Goal: Transaction & Acquisition: Subscribe to service/newsletter

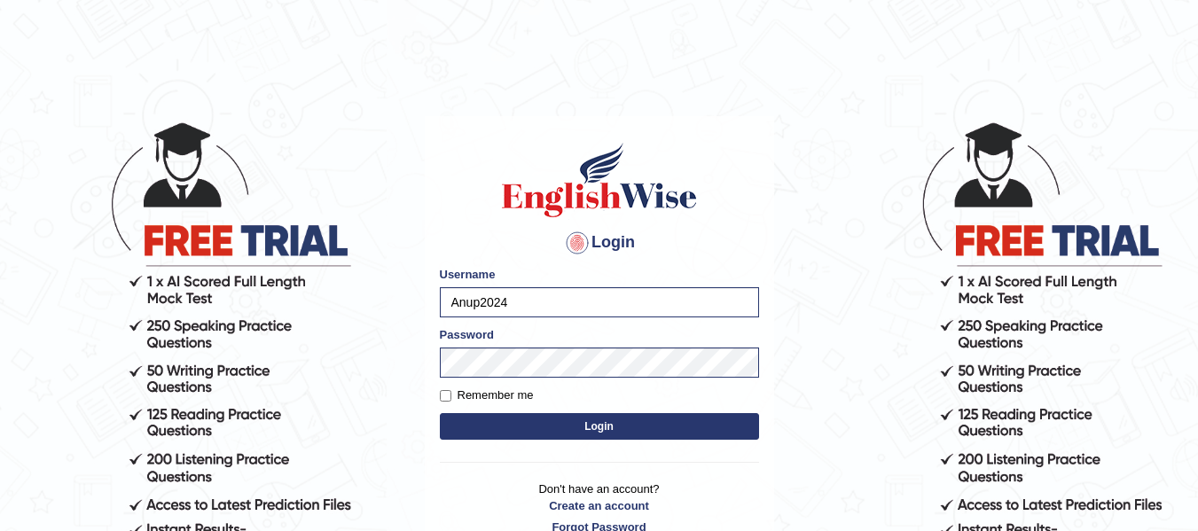
click at [497, 434] on button "Login" at bounding box center [599, 426] width 319 height 27
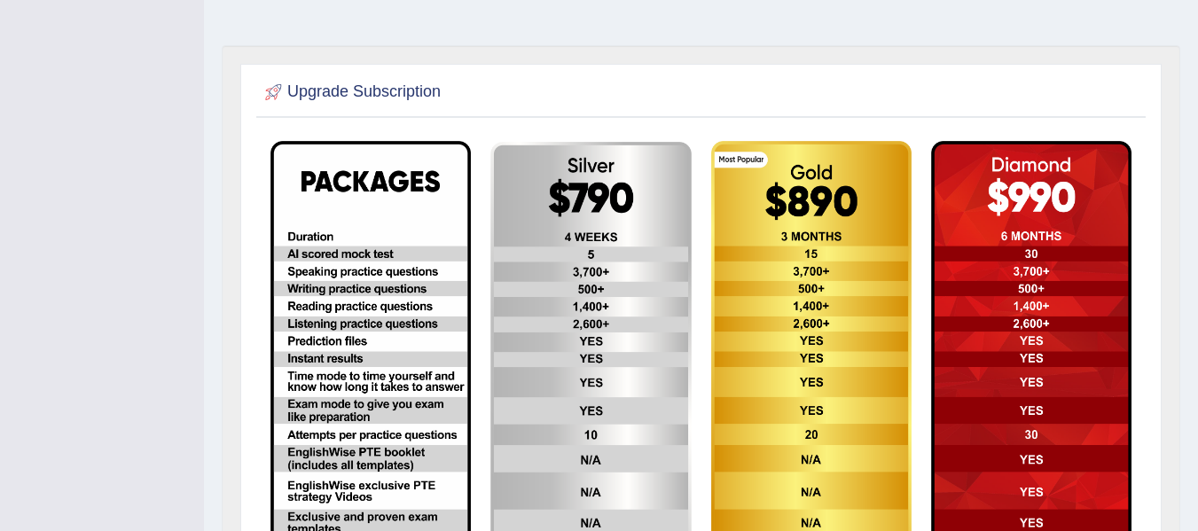
scroll to position [411, 0]
click at [582, 213] on img at bounding box center [590, 366] width 200 height 451
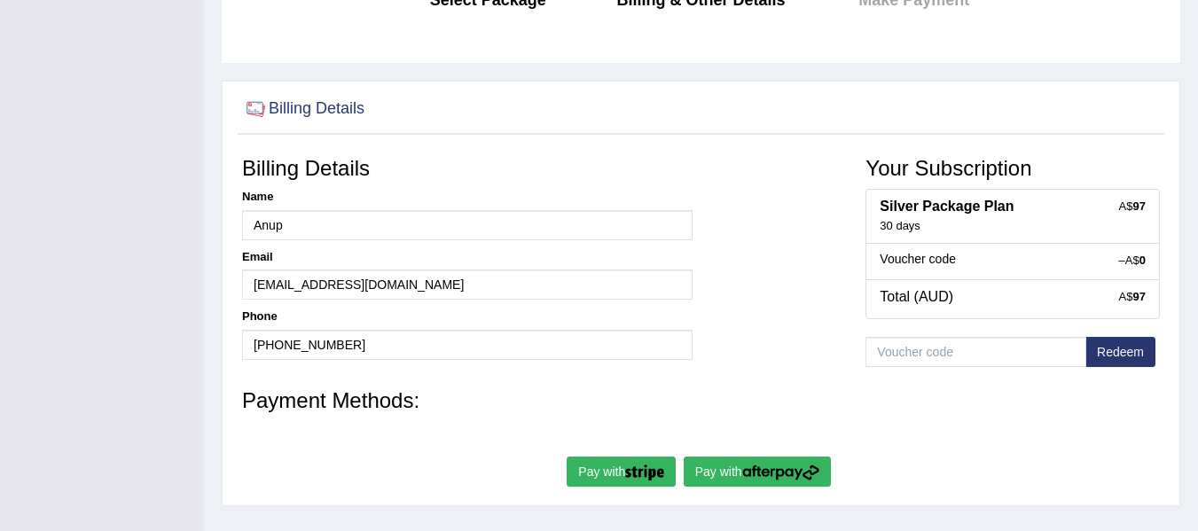
scroll to position [309, 0]
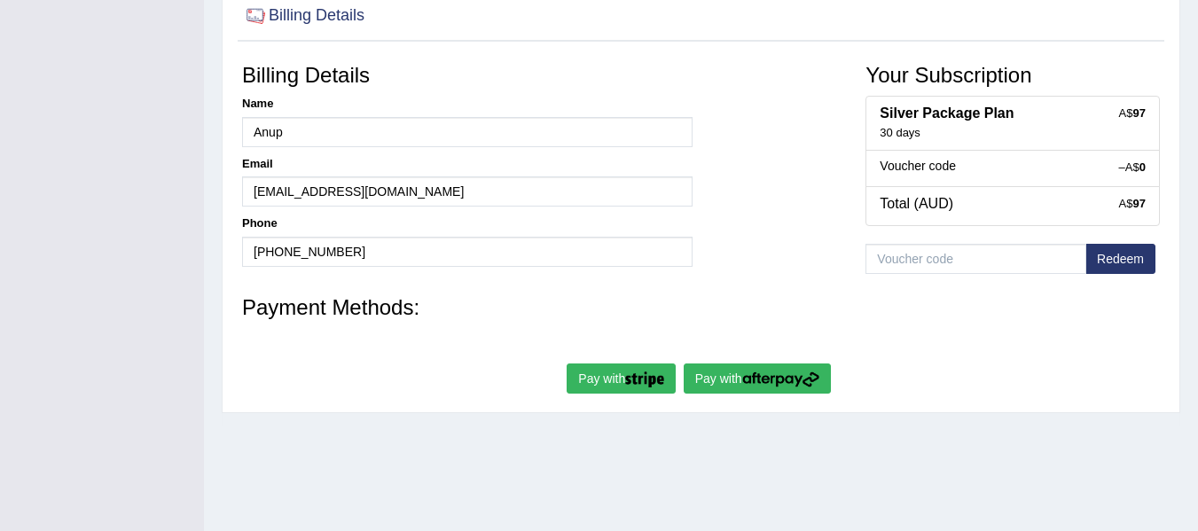
click at [713, 372] on button "Pay with" at bounding box center [757, 379] width 147 height 30
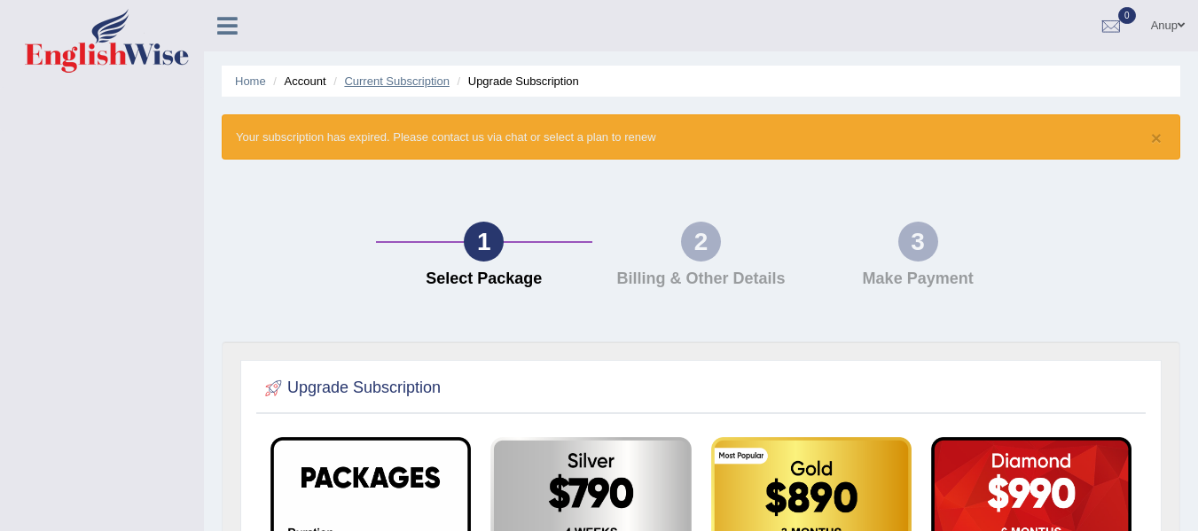
click at [392, 75] on link "Current Subscription" at bounding box center [397, 80] width 106 height 13
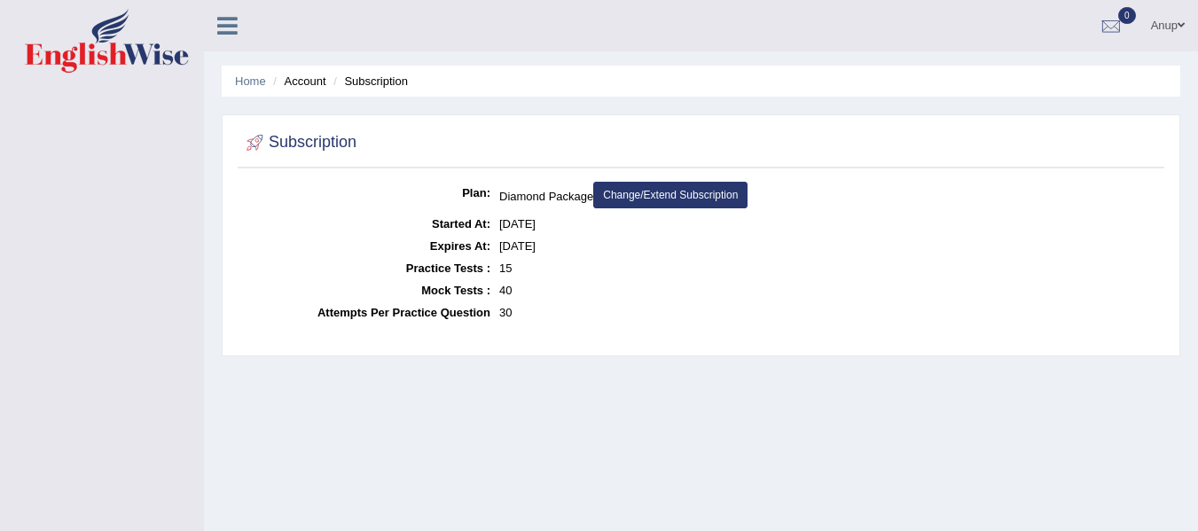
click at [694, 197] on link "Change/Extend Subscription" at bounding box center [670, 195] width 154 height 27
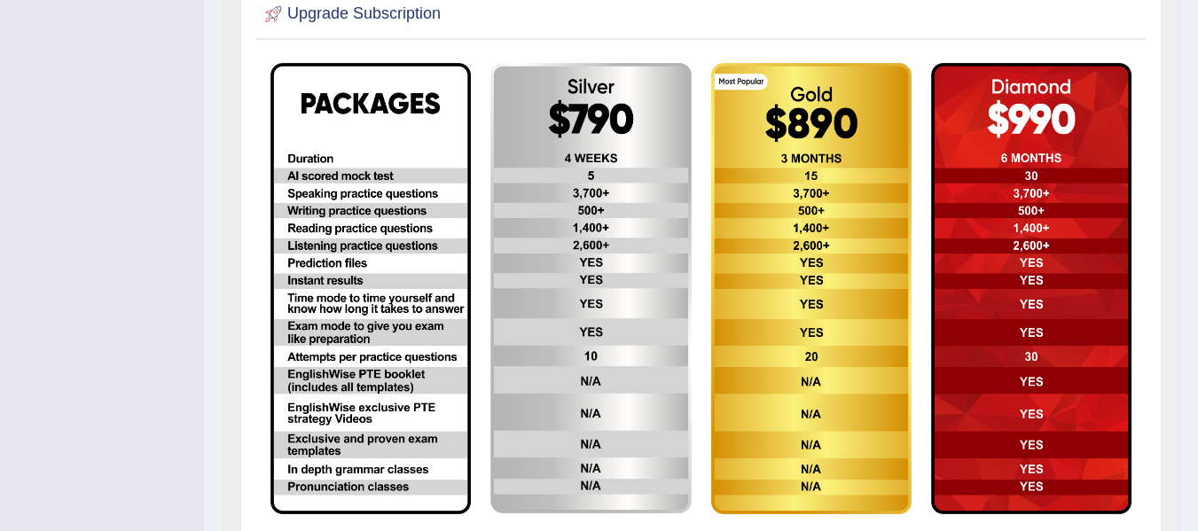
scroll to position [375, 0]
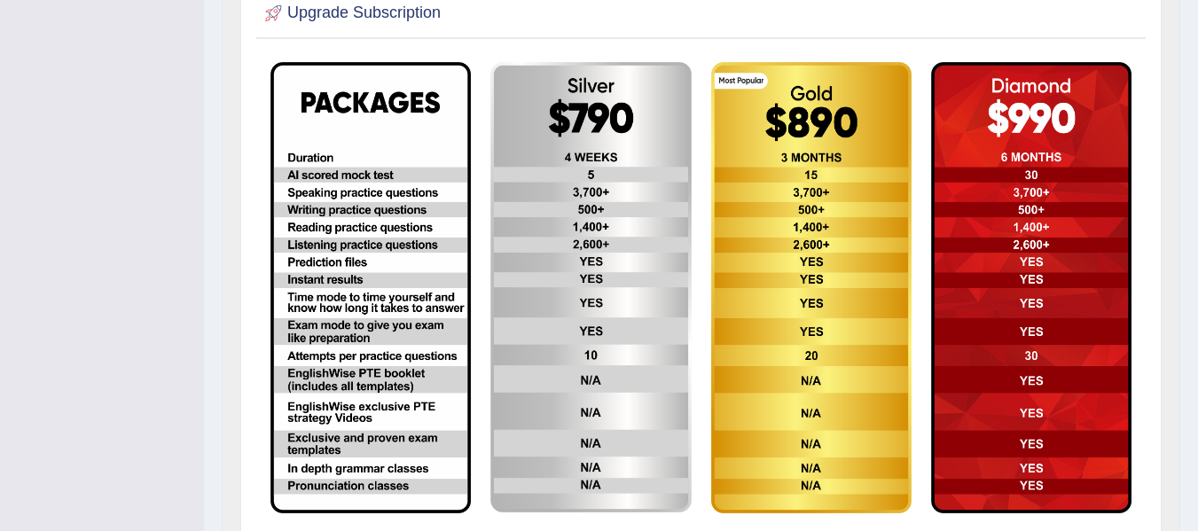
click at [1007, 114] on img at bounding box center [1031, 287] width 200 height 451
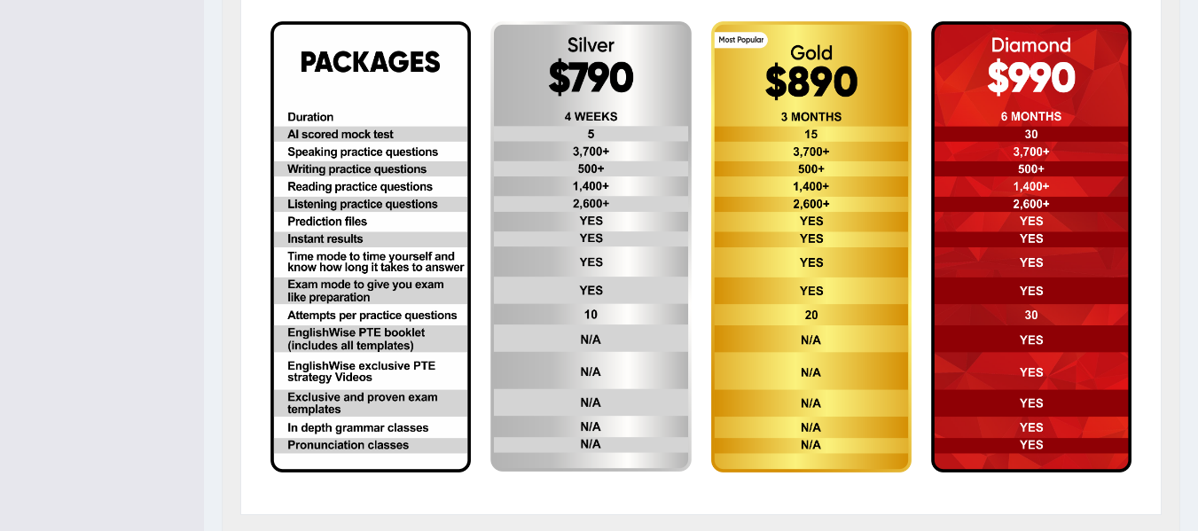
scroll to position [417, 0]
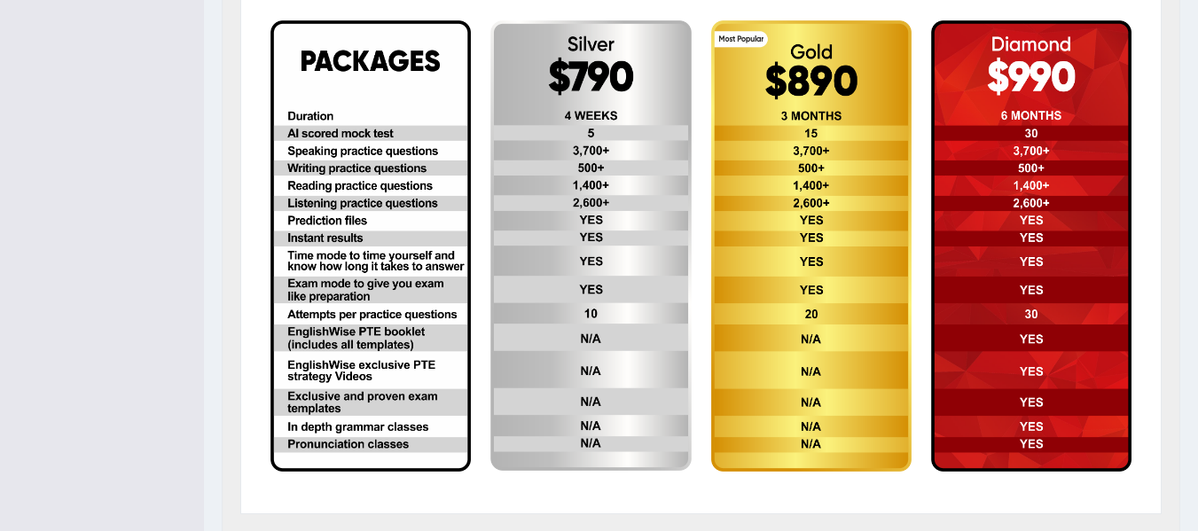
click at [513, 296] on img at bounding box center [590, 245] width 200 height 451
click at [576, 368] on img at bounding box center [590, 245] width 200 height 451
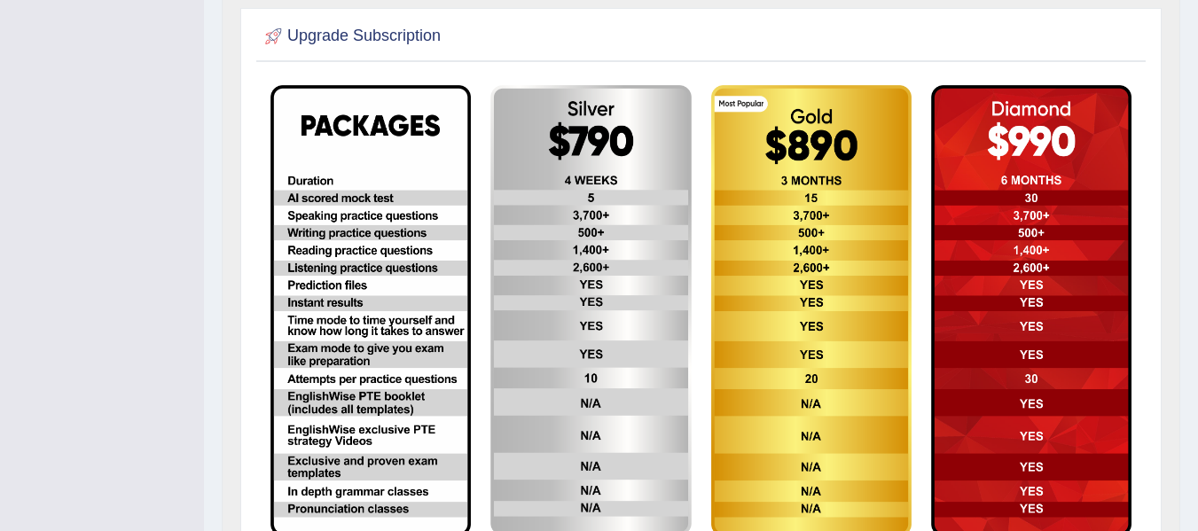
scroll to position [351, 0]
click at [1051, 146] on img at bounding box center [1031, 311] width 200 height 451
click at [799, 165] on img at bounding box center [811, 311] width 200 height 451
click at [648, 232] on img at bounding box center [590, 311] width 200 height 451
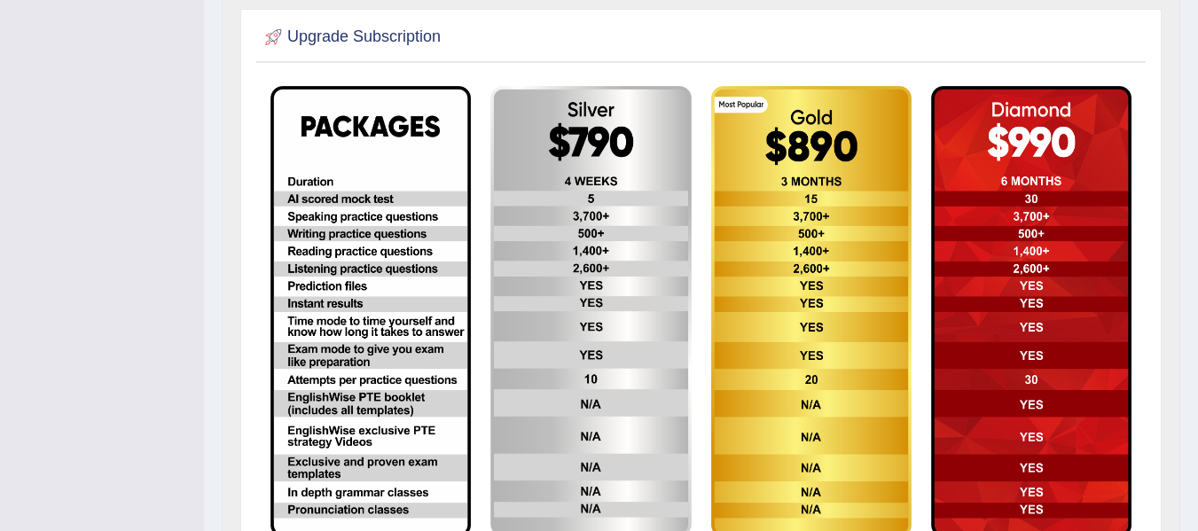
click at [866, 187] on img at bounding box center [811, 311] width 200 height 451
click at [1004, 145] on img at bounding box center [1031, 311] width 200 height 451
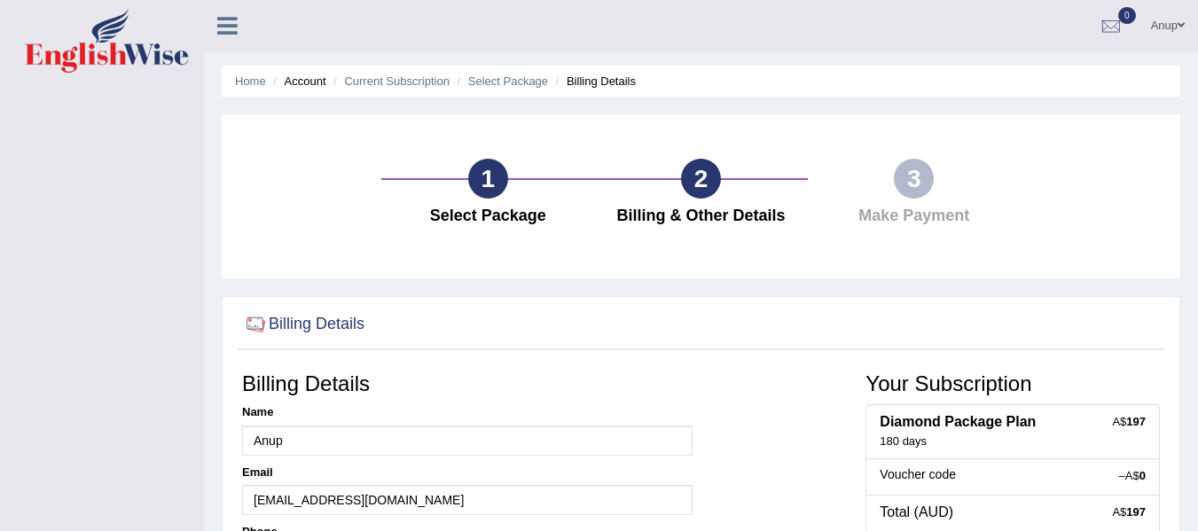
click at [231, 20] on icon at bounding box center [227, 25] width 20 height 23
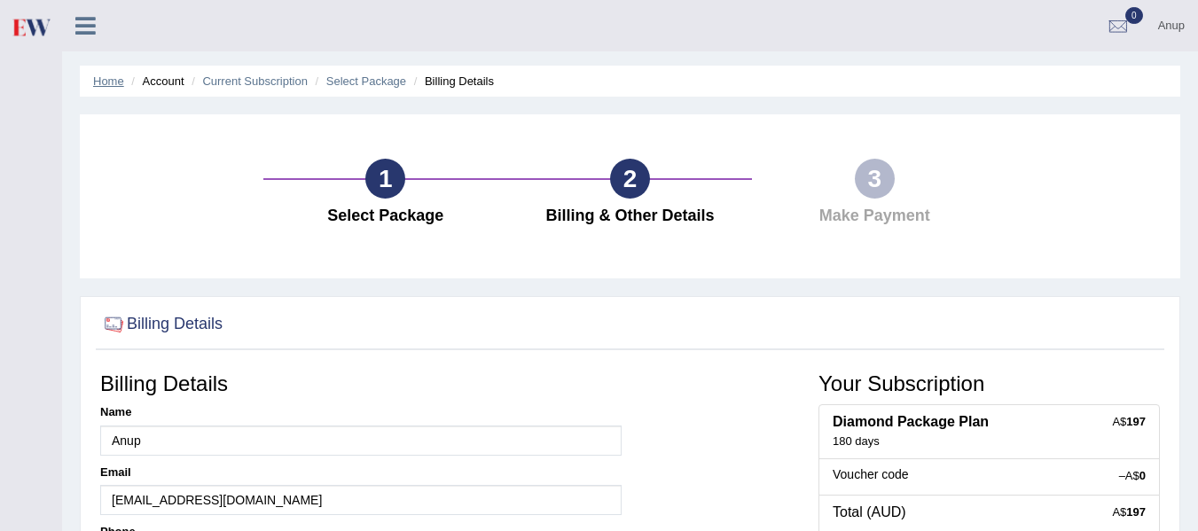
click at [106, 78] on link "Home" at bounding box center [108, 80] width 31 height 13
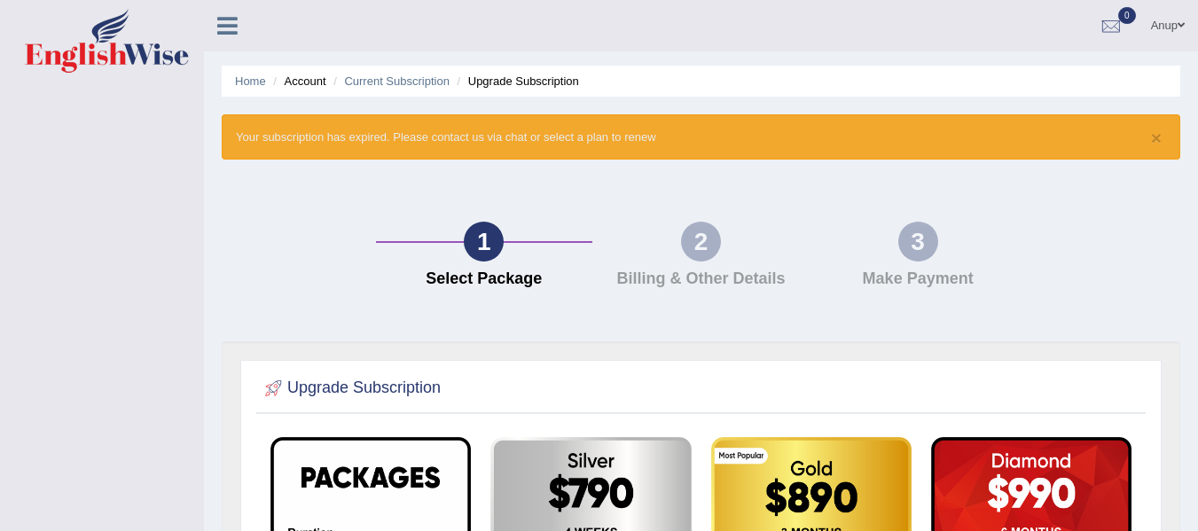
click at [222, 35] on icon at bounding box center [227, 25] width 20 height 23
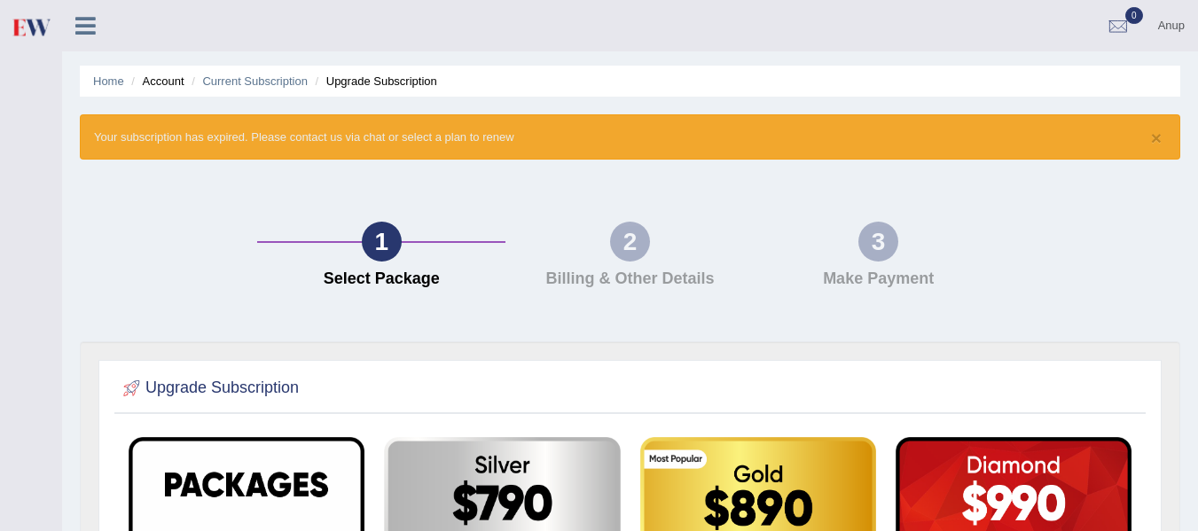
click at [79, 26] on icon at bounding box center [85, 25] width 20 height 23
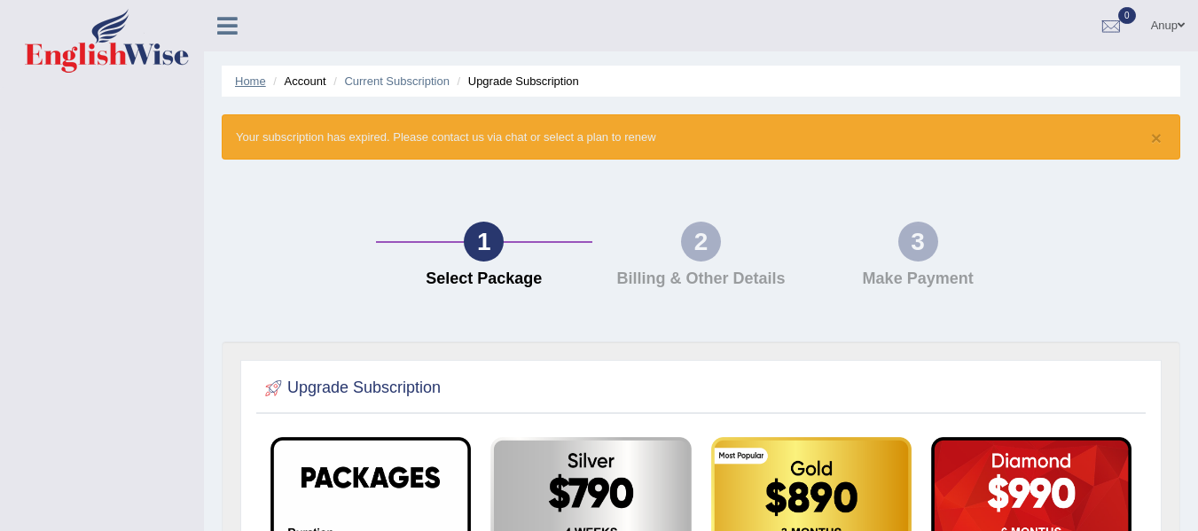
click at [241, 81] on link "Home" at bounding box center [250, 80] width 31 height 13
